Goal: Information Seeking & Learning: Learn about a topic

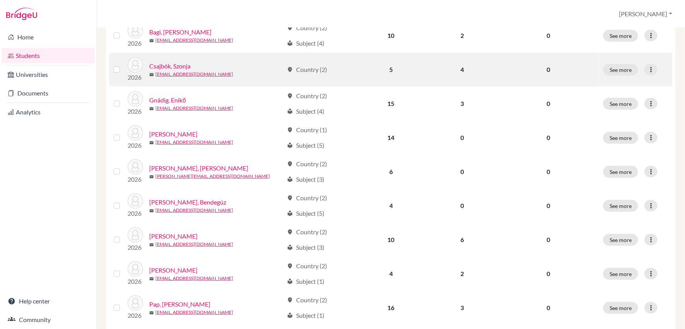
scroll to position [137, 0]
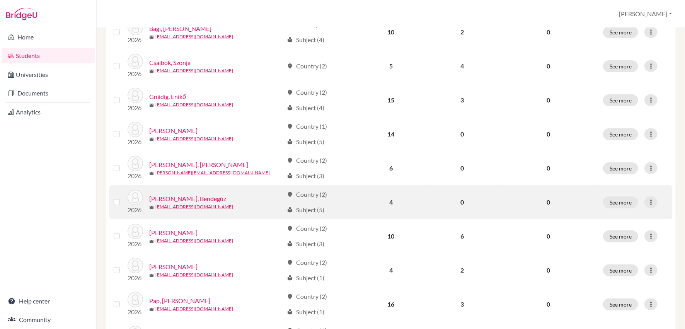
click at [190, 197] on link "[PERSON_NAME], Bendegúz" at bounding box center [187, 198] width 77 height 9
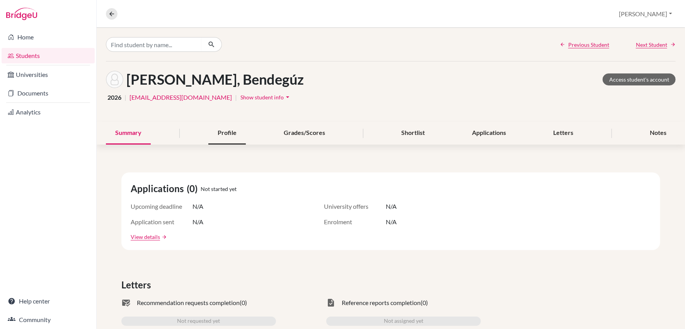
click at [228, 130] on div "Profile" at bounding box center [227, 133] width 38 height 23
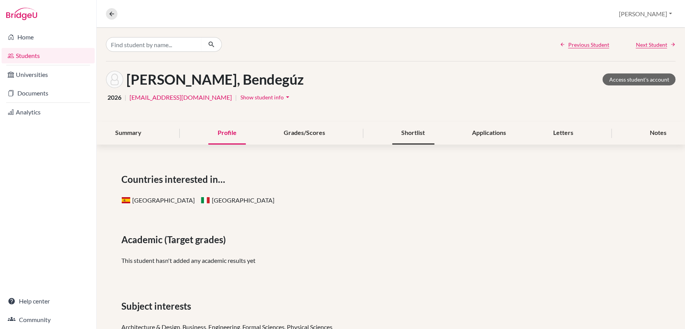
click at [408, 132] on div "Shortlist" at bounding box center [414, 133] width 42 height 23
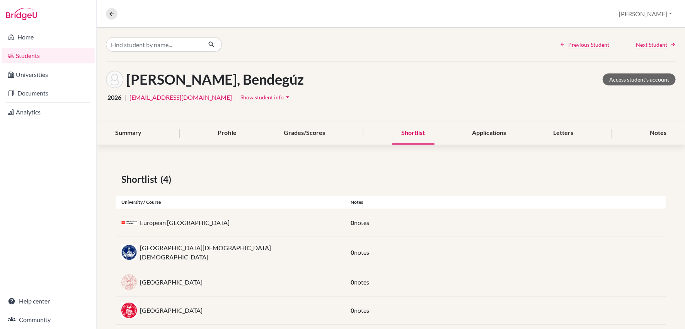
scroll to position [10, 0]
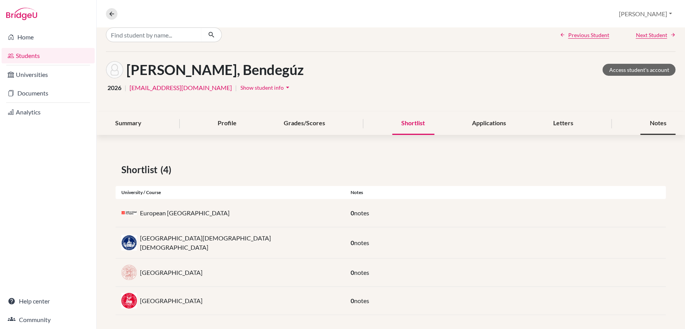
click at [651, 126] on div "Notes" at bounding box center [658, 123] width 35 height 23
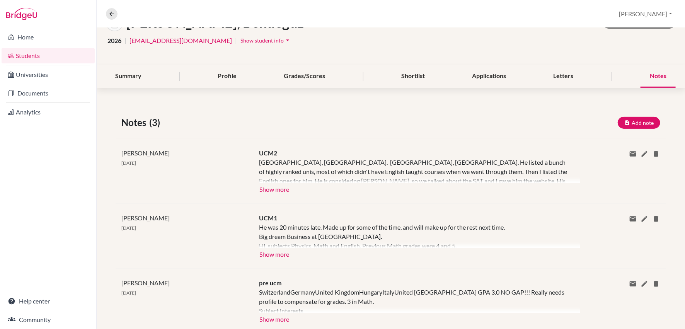
scroll to position [78, 0]
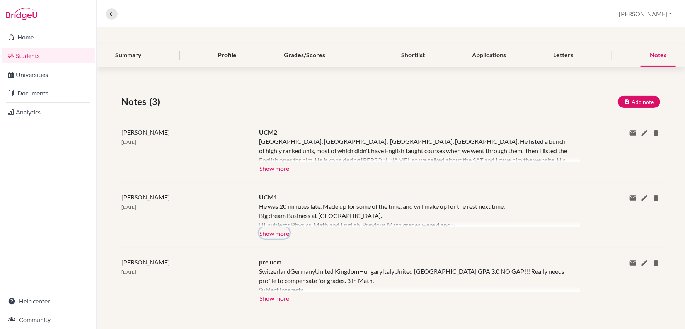
click at [275, 235] on button "Show more" at bounding box center [274, 233] width 31 height 12
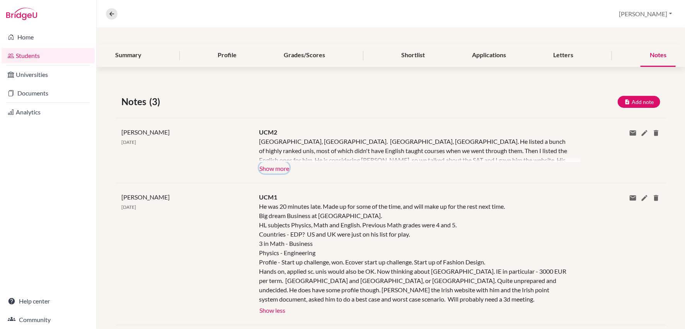
click at [268, 166] on button "Show more" at bounding box center [274, 168] width 31 height 12
